Goal: Information Seeking & Learning: Learn about a topic

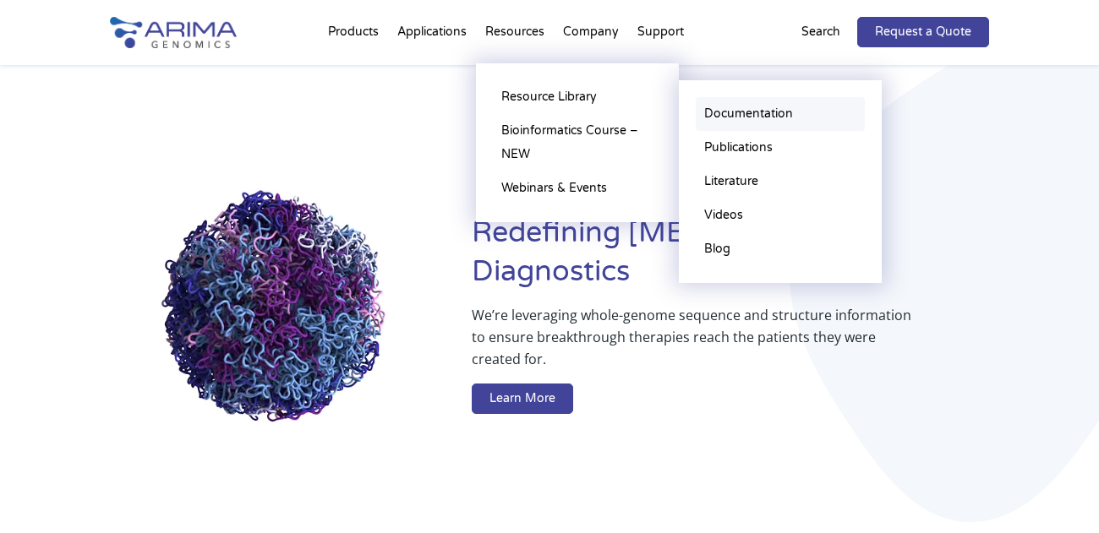
click at [716, 114] on link "Documentation" at bounding box center [780, 114] width 169 height 34
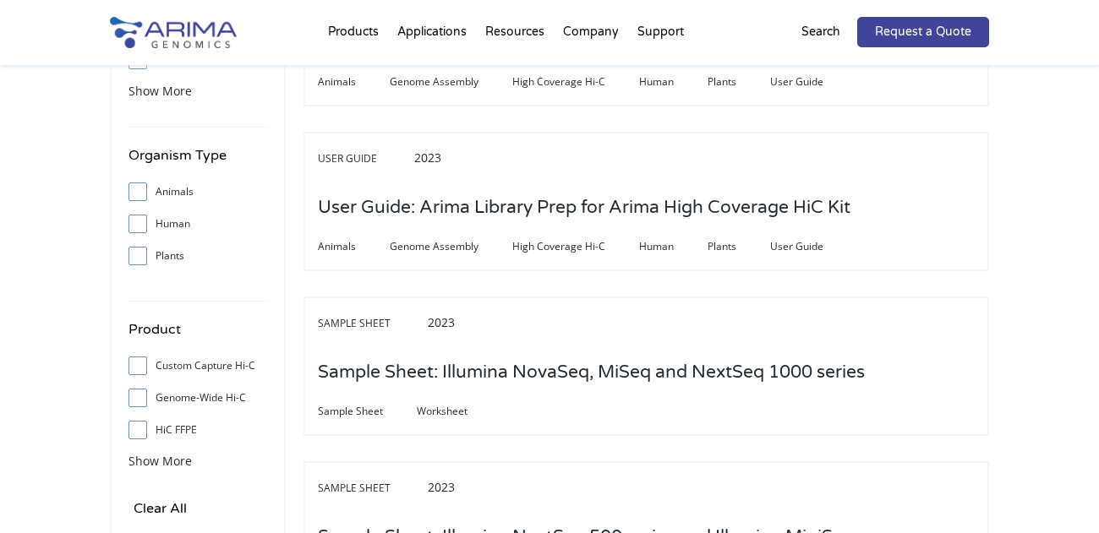
scroll to position [490, 0]
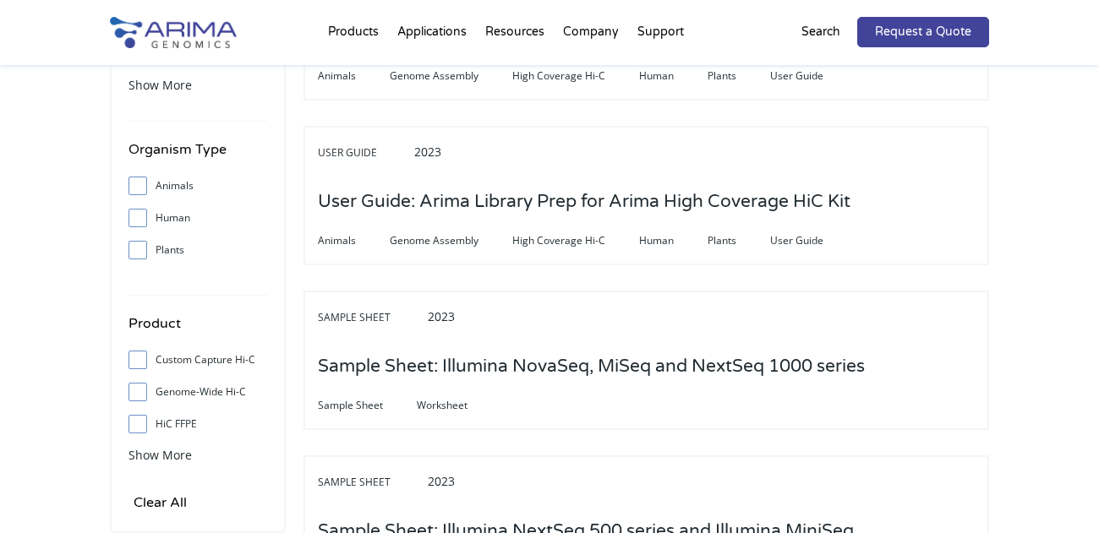
click at [184, 396] on label "Genome-Wide Hi-C" at bounding box center [197, 391] width 139 height 25
click at [143, 396] on input "Genome-Wide Hi-C" at bounding box center [137, 391] width 11 height 11
checkbox input "true"
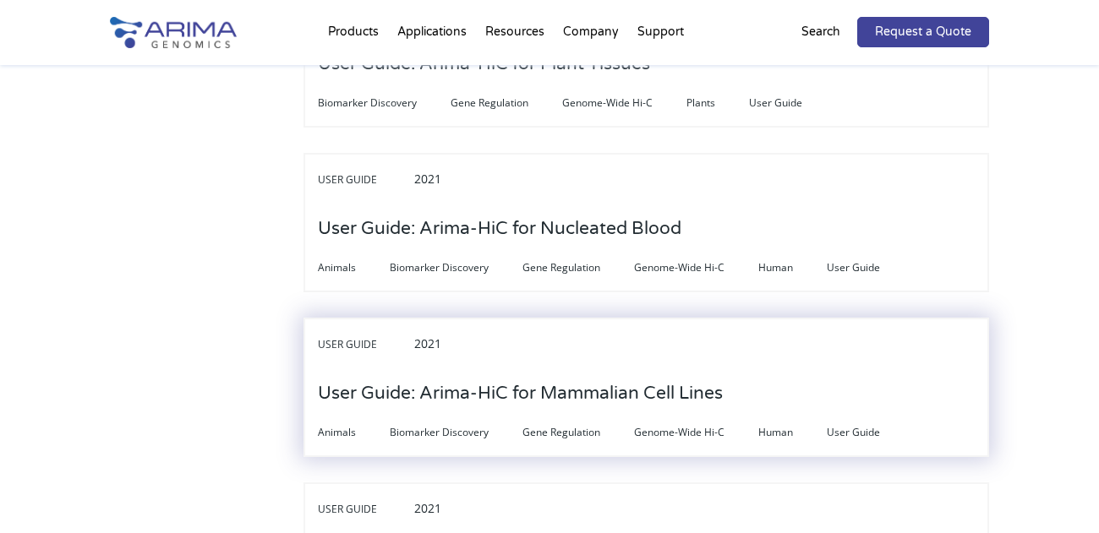
scroll to position [2111, 0]
